Goal: Task Accomplishment & Management: Manage account settings

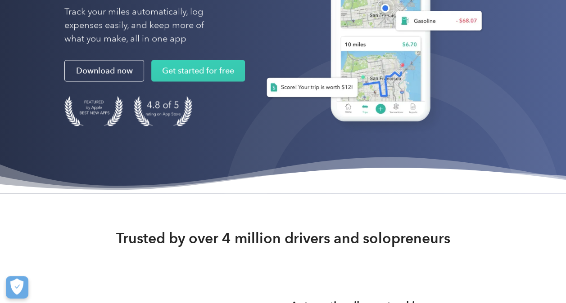
scroll to position [180, 0]
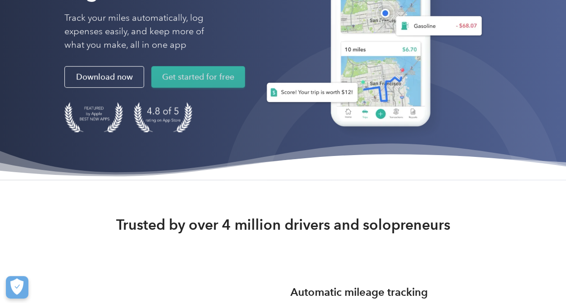
click at [212, 78] on link "Get started for free" at bounding box center [198, 77] width 94 height 22
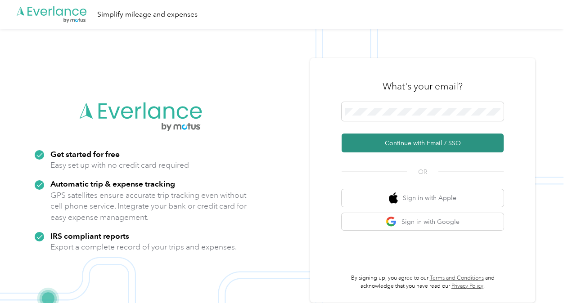
click at [437, 141] on button "Continue with Email / SSO" at bounding box center [423, 143] width 162 height 19
click at [407, 142] on button "Continue with Email / SSO" at bounding box center [423, 143] width 162 height 19
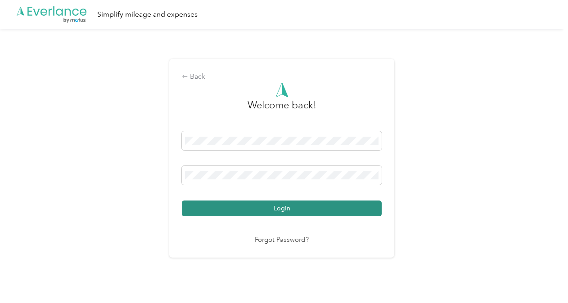
click at [303, 207] on button "Login" at bounding box center [282, 209] width 200 height 16
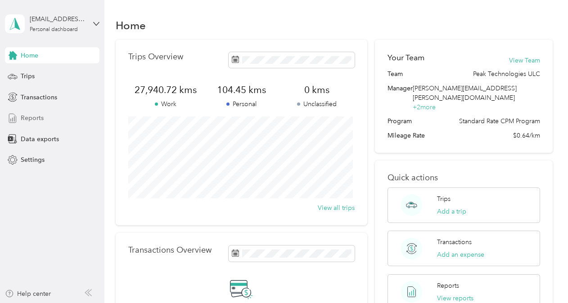
click at [27, 116] on span "Reports" at bounding box center [32, 117] width 23 height 9
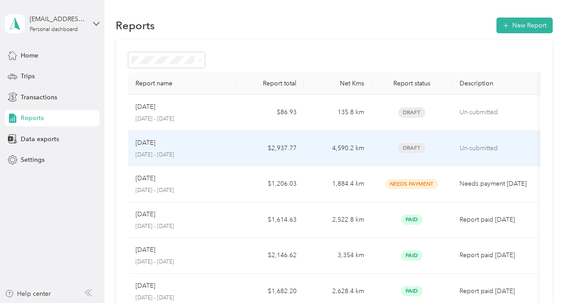
click at [190, 149] on div "Sep 2025 September 1 - 30, 2025" at bounding box center [183, 148] width 94 height 21
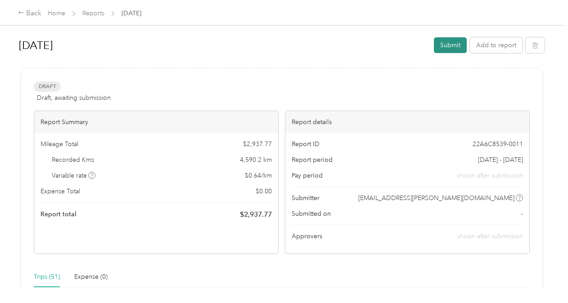
click at [445, 44] on button "Submit" at bounding box center [450, 45] width 33 height 16
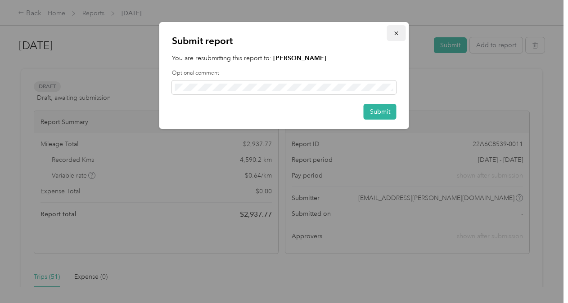
click at [396, 31] on icon "button" at bounding box center [396, 33] width 6 height 6
